Goal: Task Accomplishment & Management: Manage account settings

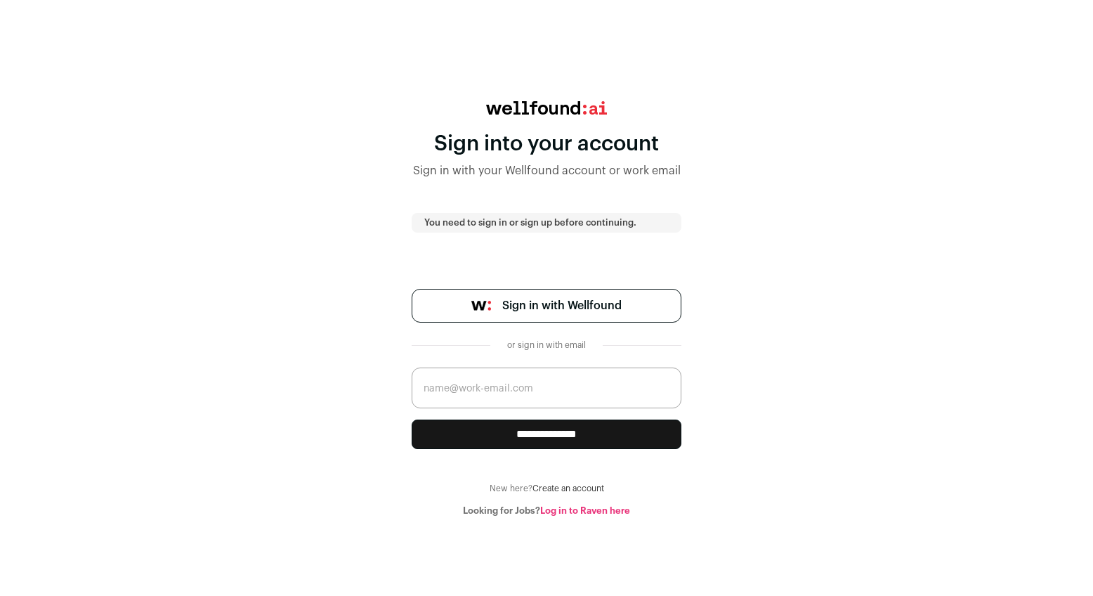
click at [582, 320] on link "Sign in with Wellfound" at bounding box center [547, 306] width 270 height 34
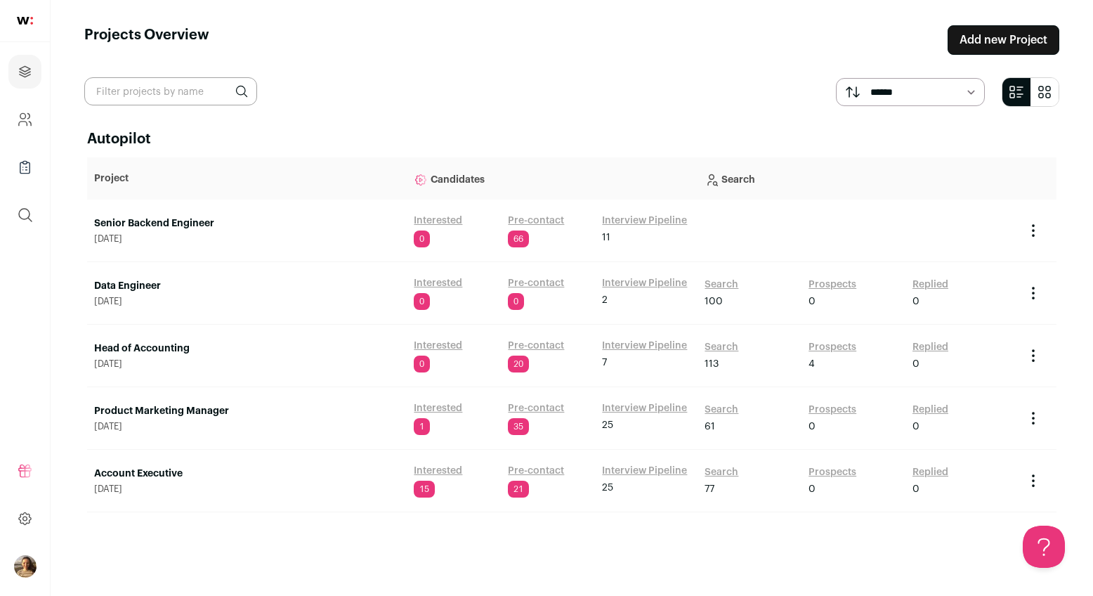
click at [677, 216] on link "Interview Pipeline" at bounding box center [644, 221] width 85 height 14
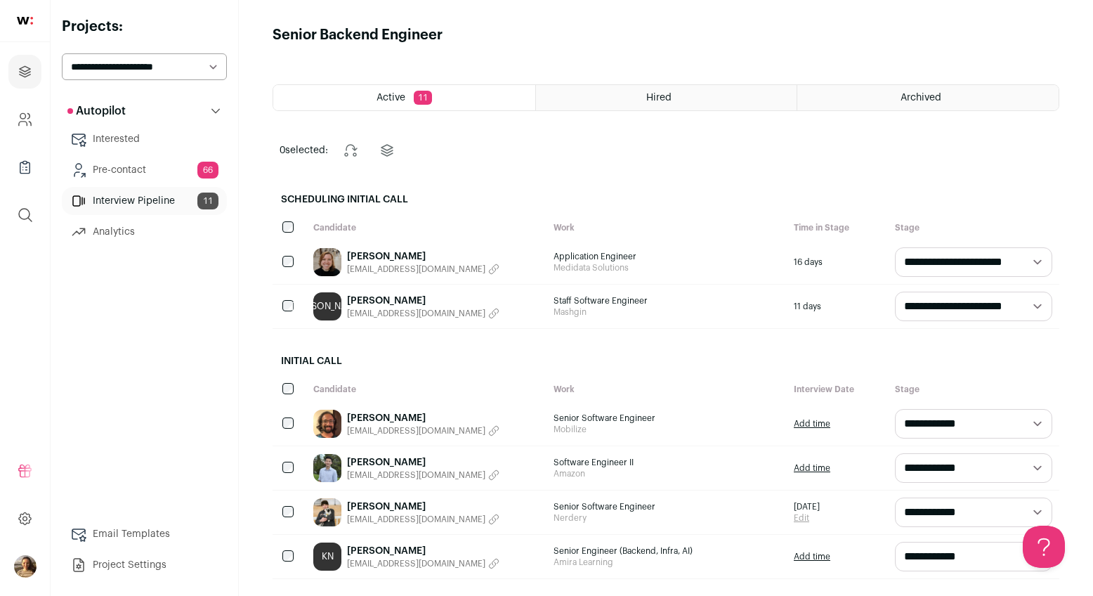
click at [135, 167] on link "Pre-contact 66" at bounding box center [144, 170] width 165 height 28
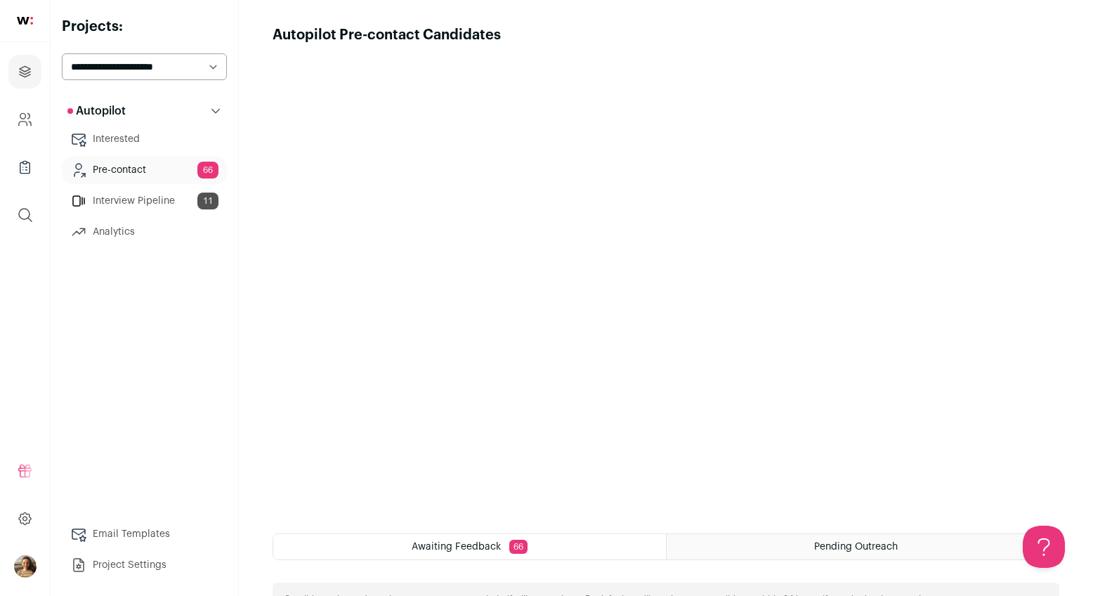
click at [155, 203] on link "Interview Pipeline 11" at bounding box center [144, 201] width 165 height 28
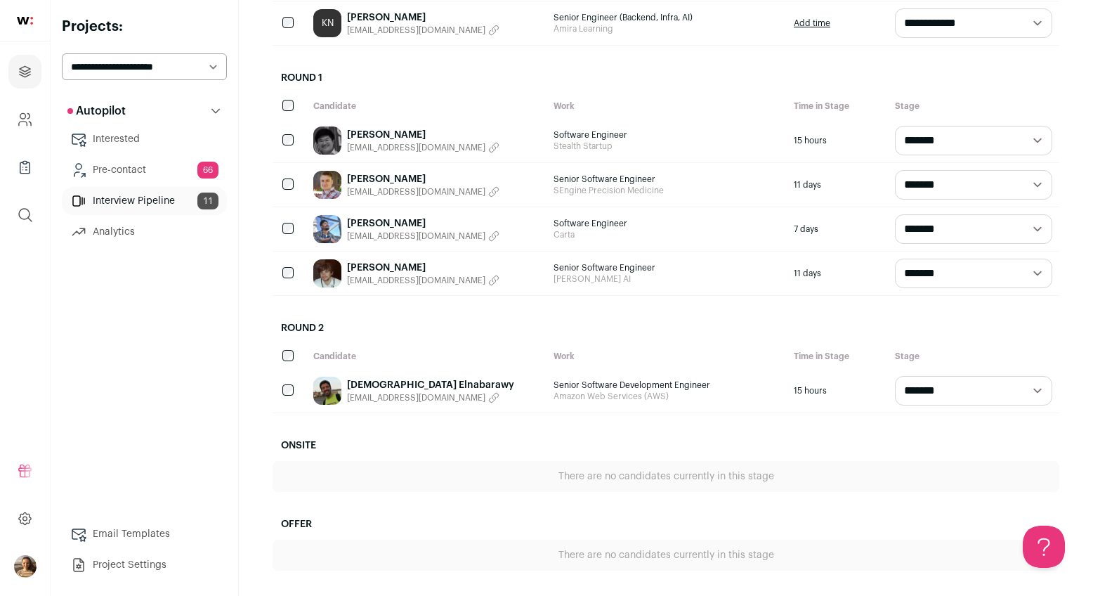
scroll to position [533, 0]
click at [379, 233] on span "[EMAIL_ADDRESS][DOMAIN_NAME]" at bounding box center [416, 235] width 138 height 11
click at [380, 225] on link "[PERSON_NAME]" at bounding box center [386, 223] width 79 height 14
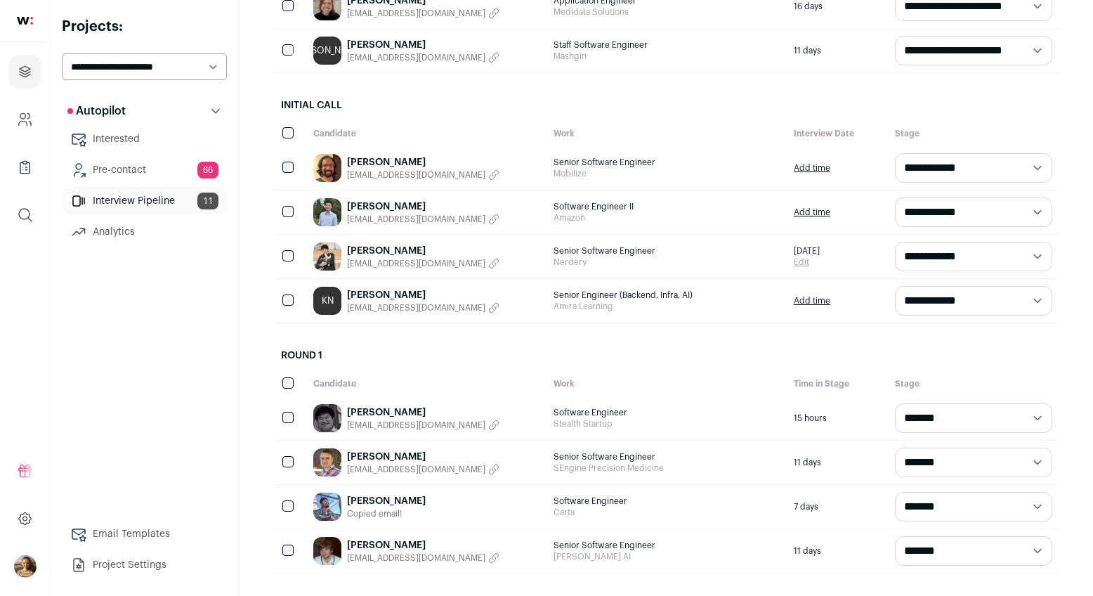
scroll to position [254, 0]
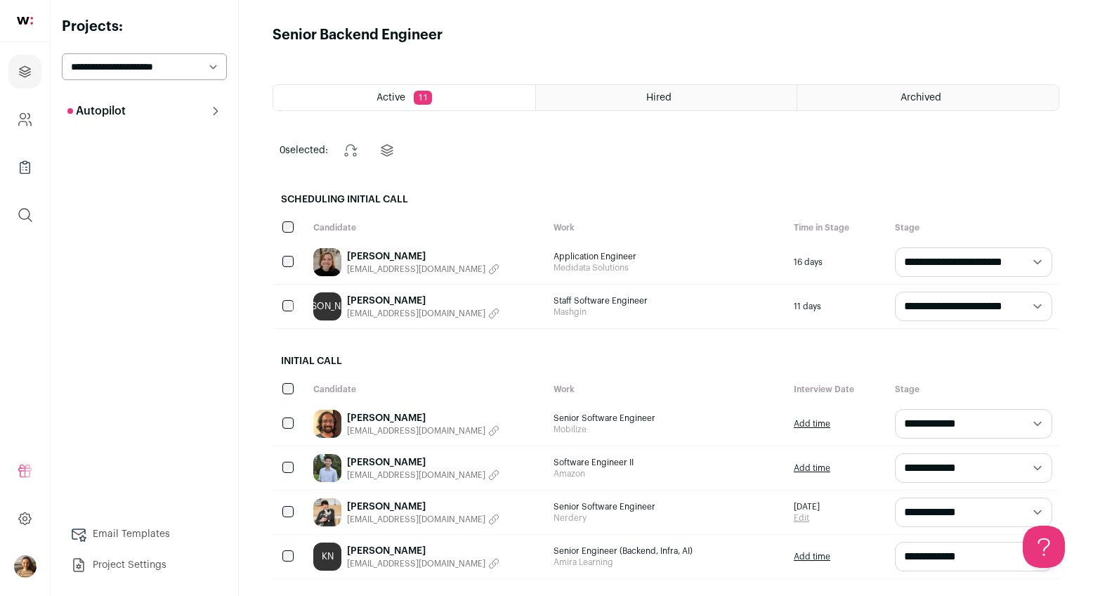
click at [382, 420] on link "[PERSON_NAME]" at bounding box center [423, 418] width 152 height 14
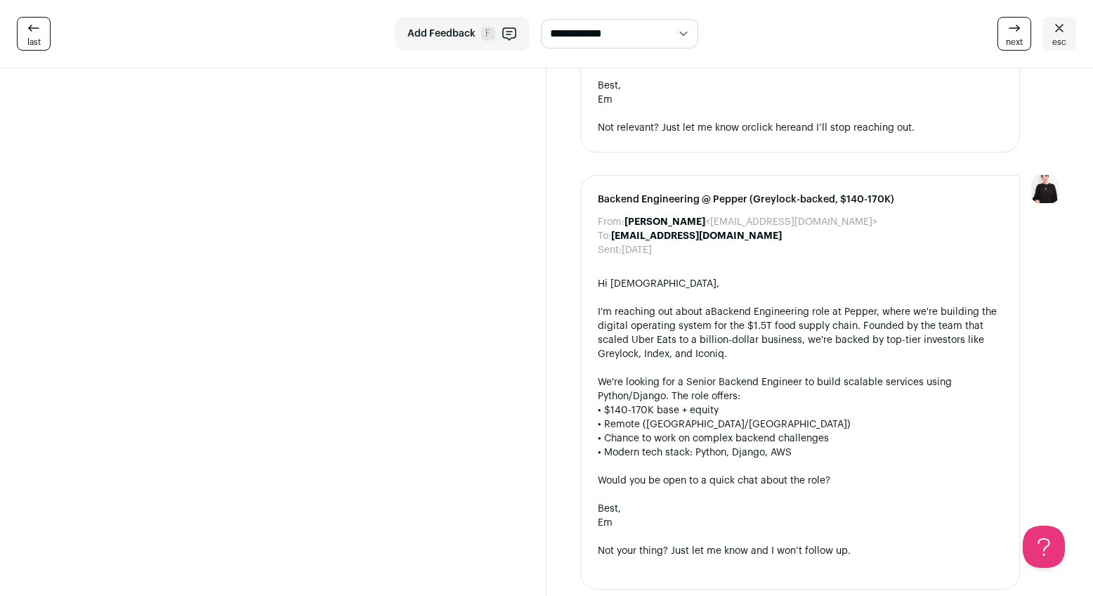
scroll to position [2129, 0]
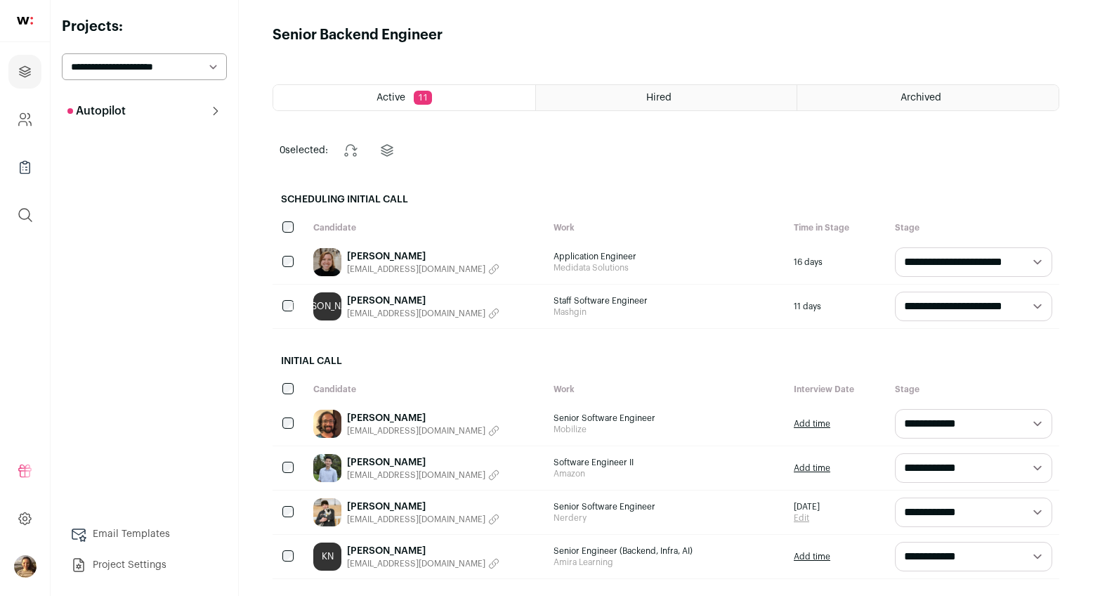
scroll to position [130, 0]
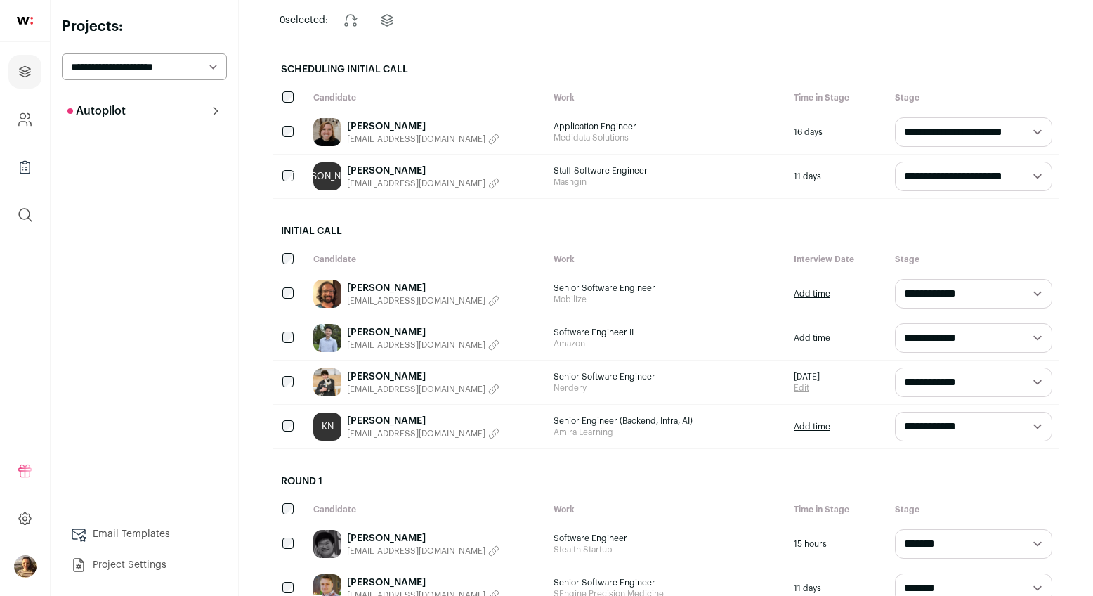
click at [402, 332] on link "Steven Nguyen" at bounding box center [423, 332] width 152 height 14
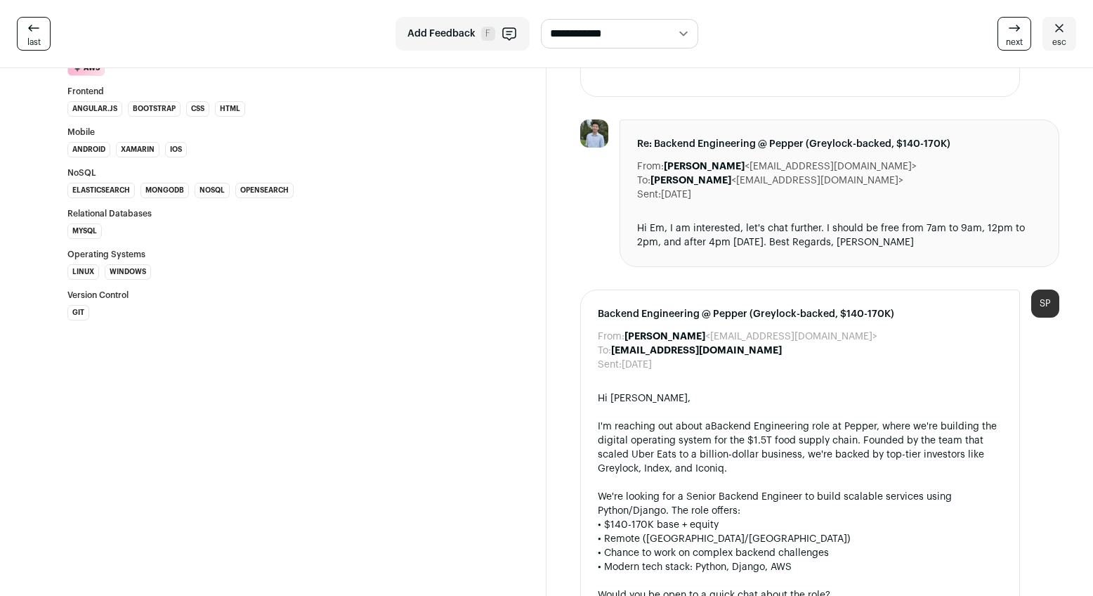
scroll to position [1301, 0]
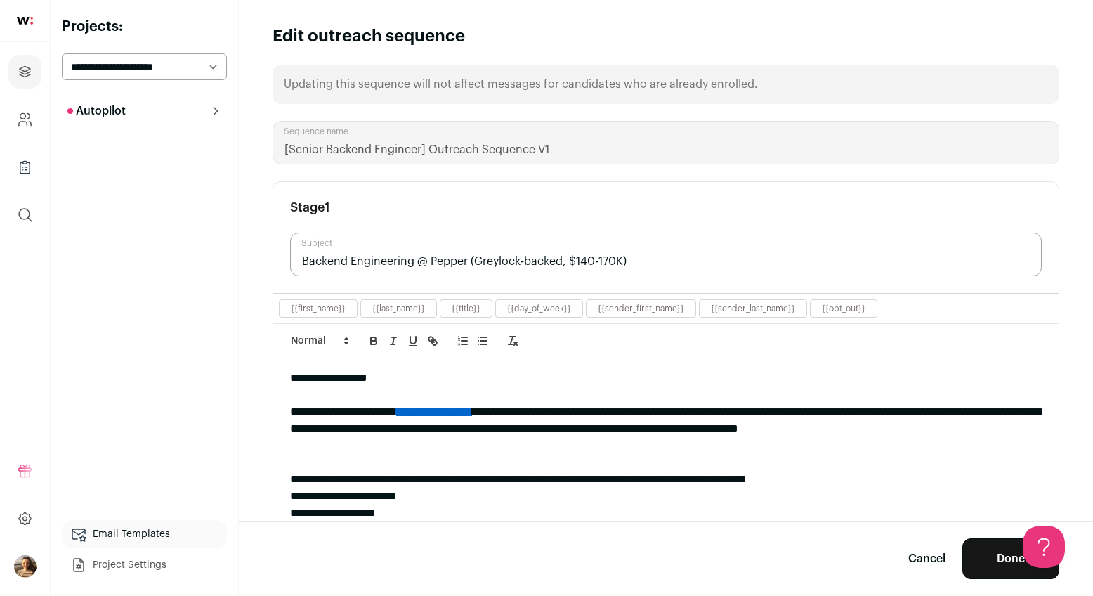
click at [472, 407] on link "**********" at bounding box center [434, 411] width 76 height 11
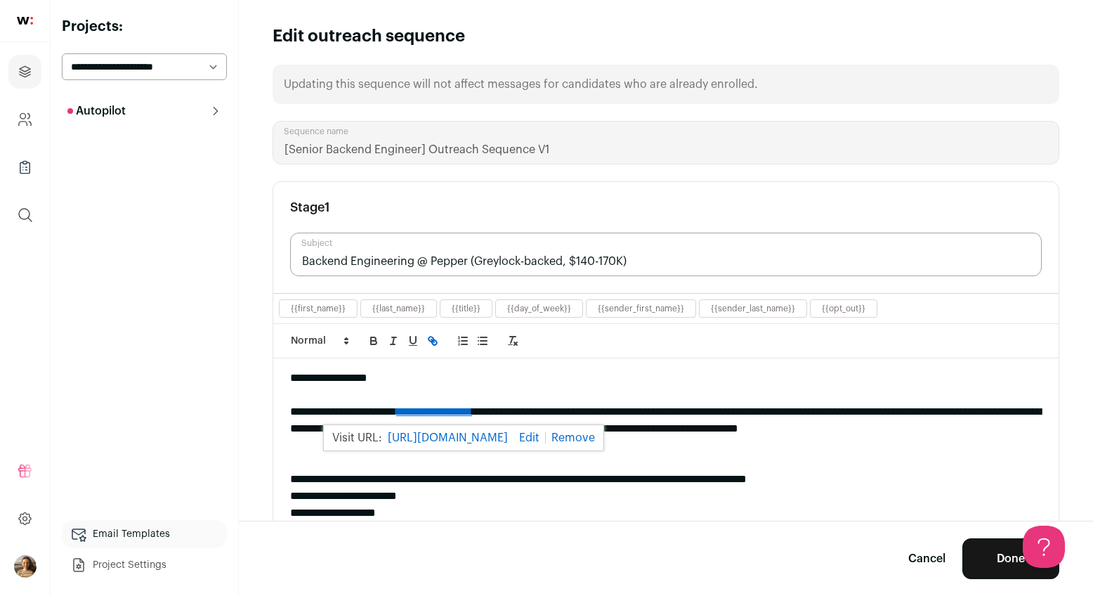
click at [474, 436] on link "https://wellfound.com/jobs/3337914-senior-backend-engineer" at bounding box center [448, 438] width 120 height 18
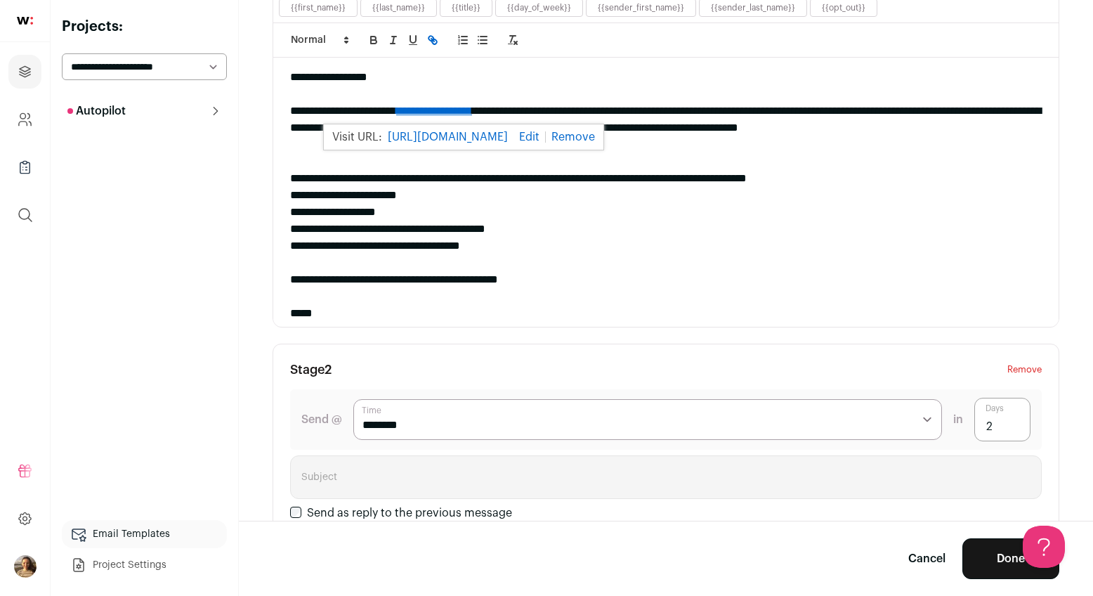
scroll to position [456, 0]
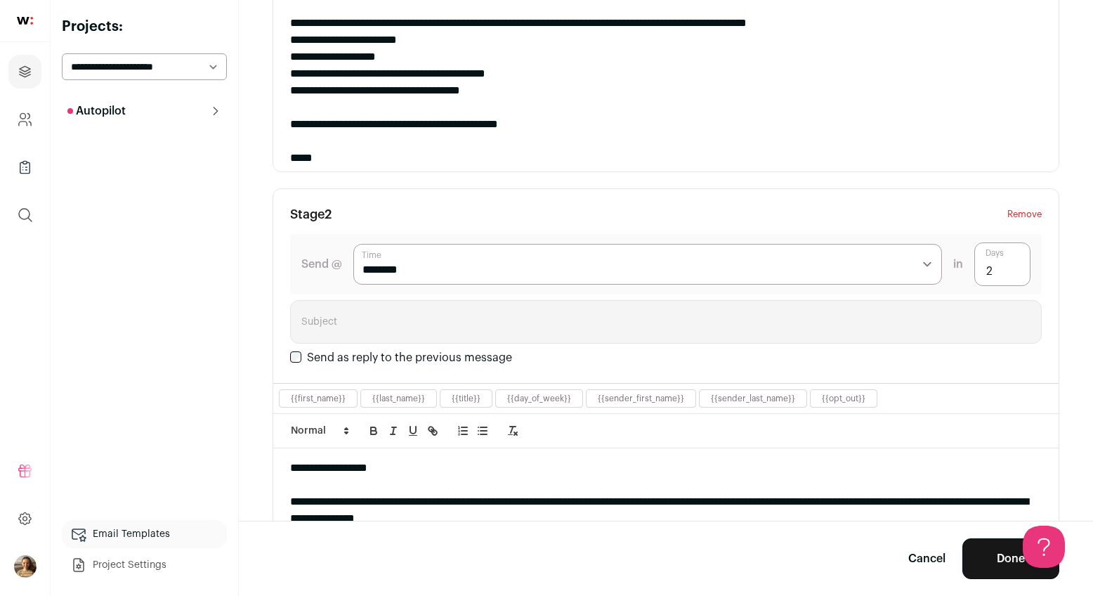
click at [970, 560] on button "Done" at bounding box center [1011, 558] width 97 height 41
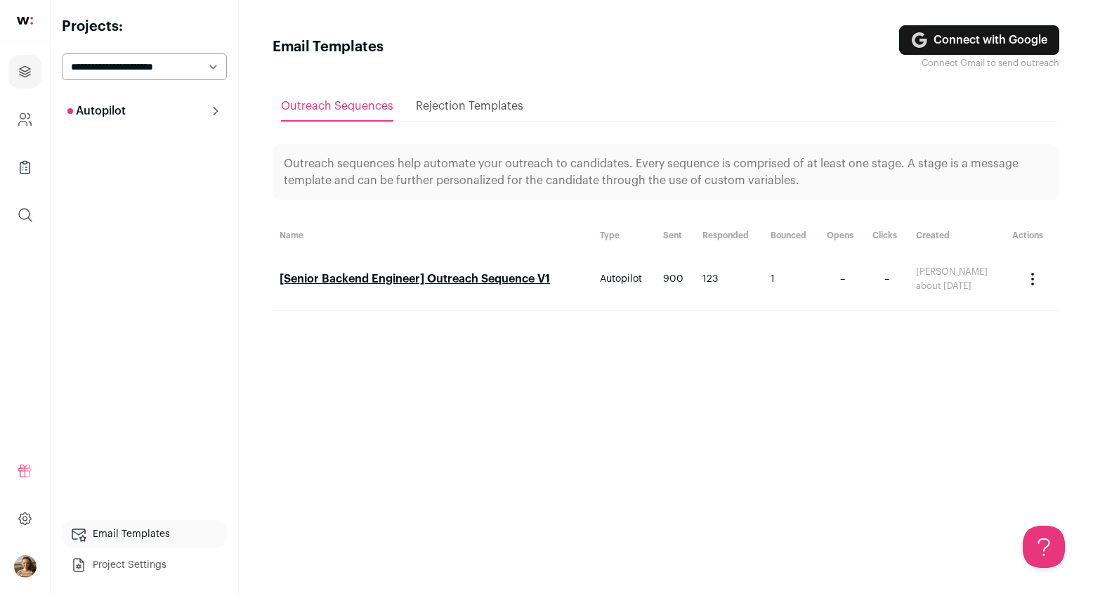
click at [24, 23] on img at bounding box center [25, 21] width 16 height 8
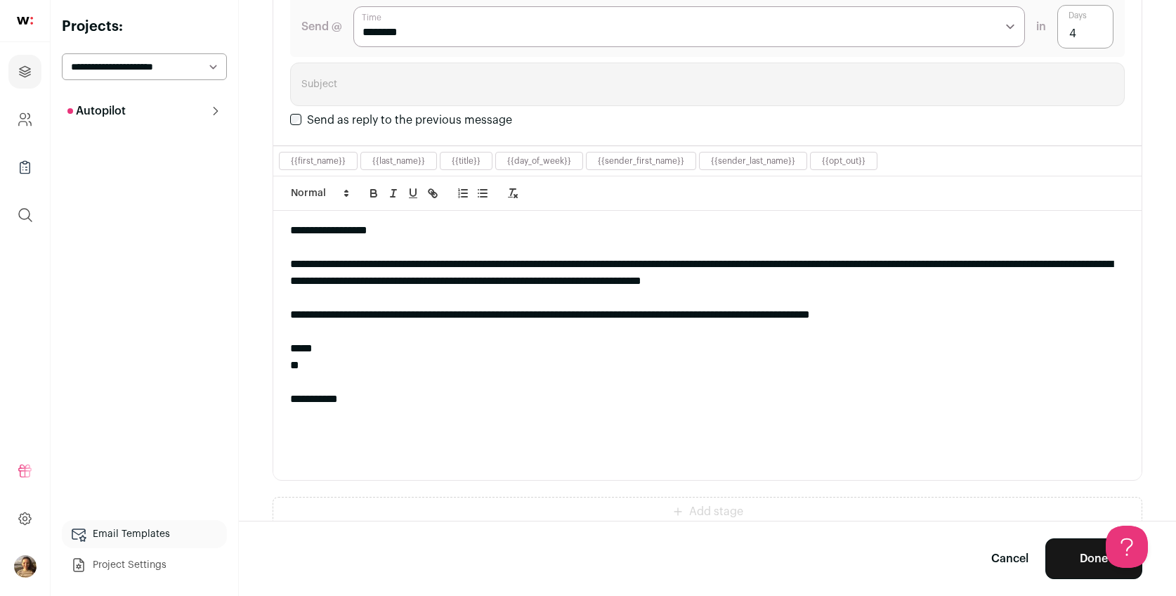
scroll to position [1297, 0]
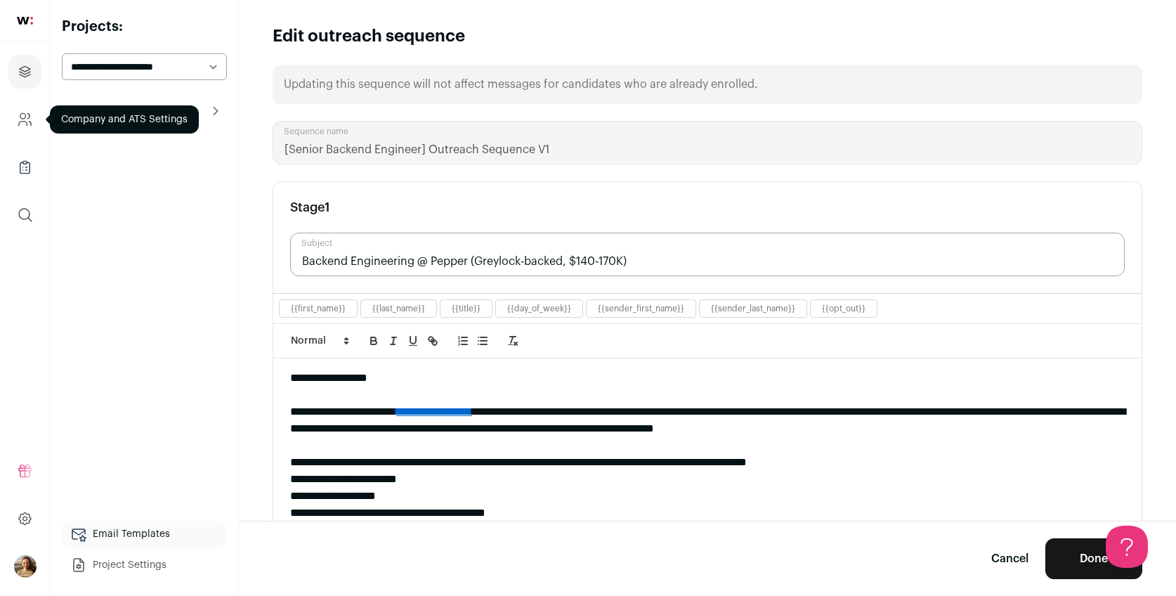
click at [22, 116] on icon "Company and ATS Settings" at bounding box center [25, 119] width 16 height 17
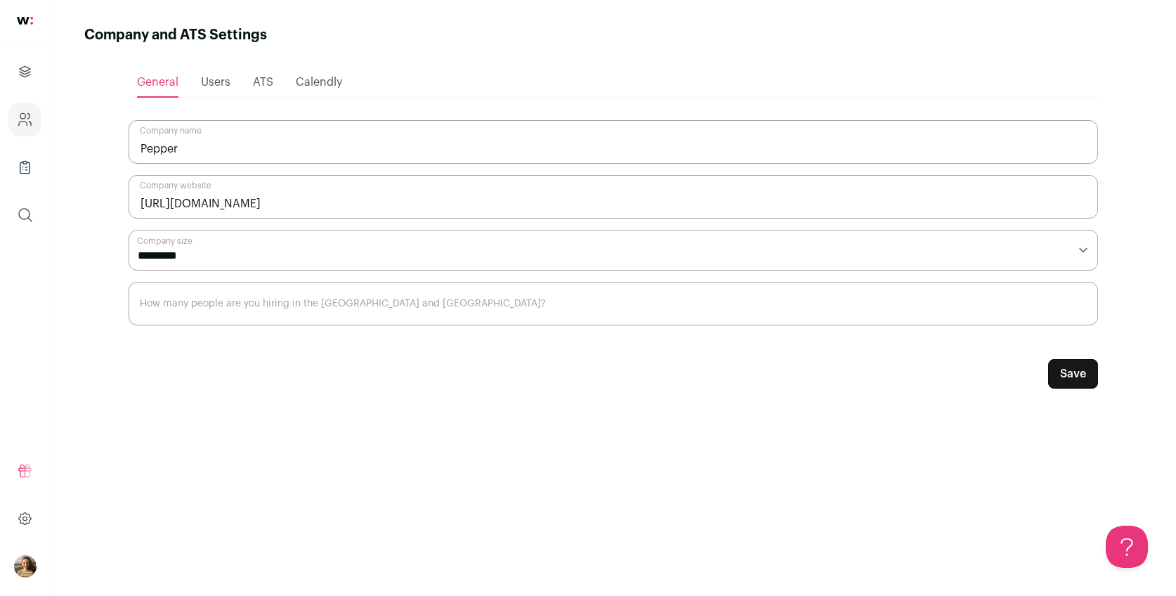
click at [23, 22] on img at bounding box center [25, 21] width 16 height 8
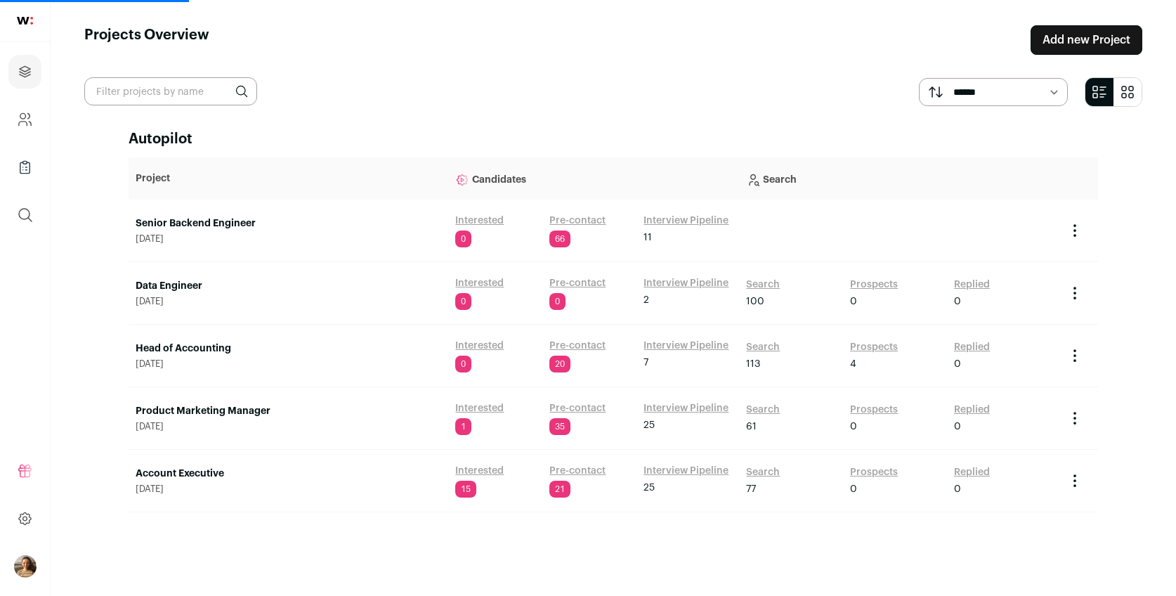
click at [200, 223] on link "Senior Backend Engineer" at bounding box center [289, 223] width 306 height 14
click at [662, 220] on link "Interview Pipeline" at bounding box center [686, 221] width 85 height 14
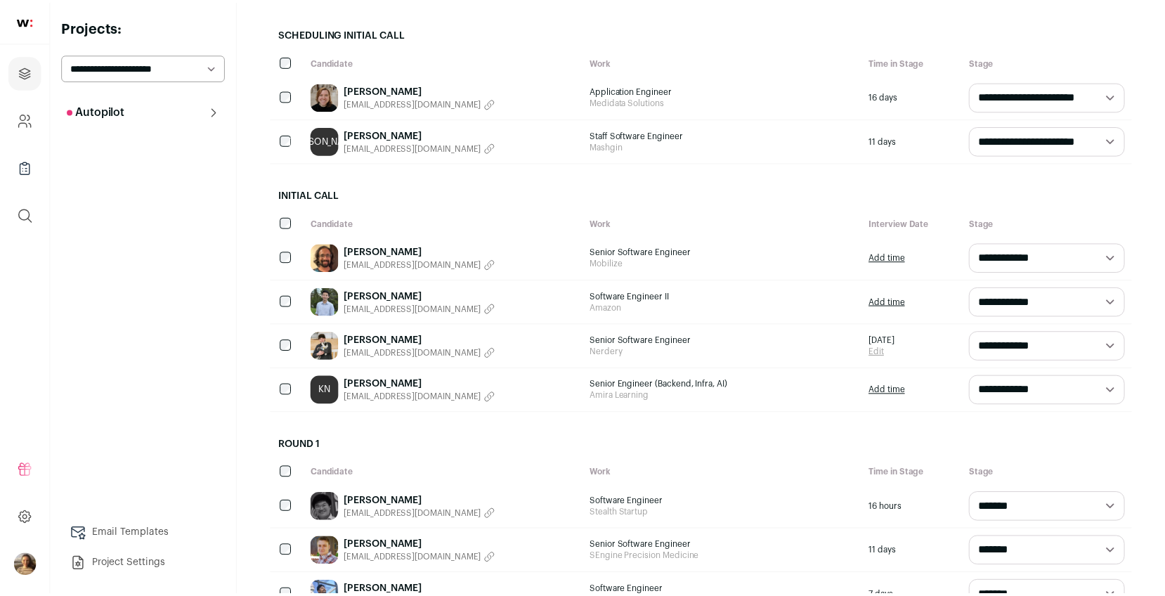
scroll to position [273, 0]
